Goal: Contribute content

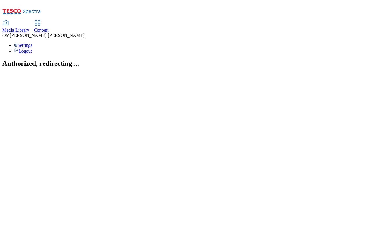
click at [29, 28] on span "Media Library" at bounding box center [15, 30] width 27 height 5
select select "flare-ghs"
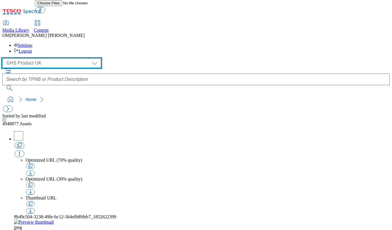
click at [45, 58] on select "GHS Marketing UK GHS Product UK ghs-roi" at bounding box center [51, 62] width 99 height 9
click at [4, 58] on select "GHS Marketing UK GHS Product UK ghs-roi" at bounding box center [51, 62] width 99 height 9
click at [47, 58] on div "( optional ) GHS Marketing UK GHS Product UK ghs-roi GHS Product UK" at bounding box center [196, 62] width 388 height 9
click at [47, 58] on select "GHS Marketing UK GHS Product UK ghs-roi" at bounding box center [51, 62] width 99 height 9
select select "flare-ghs-mktg"
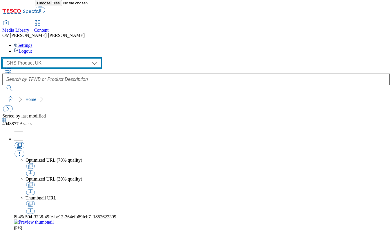
click at [4, 58] on select "GHS Marketing UK GHS Product UK ghs-roi" at bounding box center [51, 62] width 99 height 9
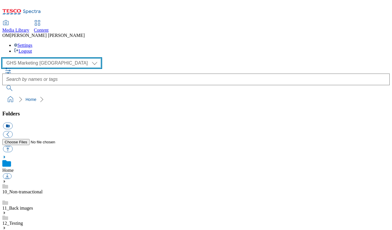
scroll to position [65, 0]
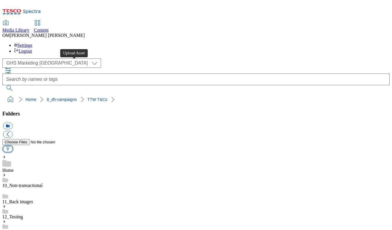
click at [12, 145] on button "button" at bounding box center [8, 148] width 10 height 7
type input "C:\fakepath\1759749729344-ad541767_Purina_Felix_Legobrand_H_1184x333_V1.jpg"
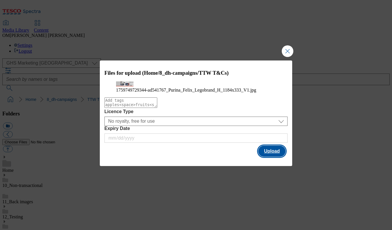
click at [273, 157] on button "Upload" at bounding box center [271, 150] width 27 height 11
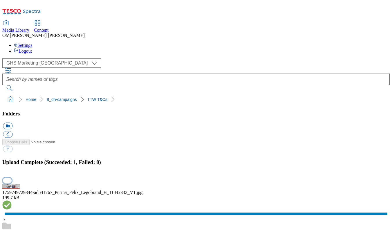
click at [12, 177] on button "button" at bounding box center [7, 180] width 9 height 6
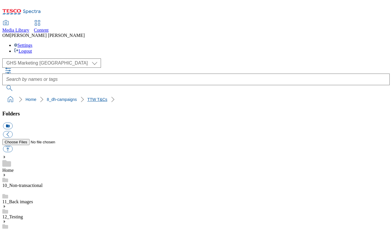
click at [87, 97] on link "TTW T&Cs" at bounding box center [97, 99] width 20 height 5
